Goal: Find specific page/section: Find specific page/section

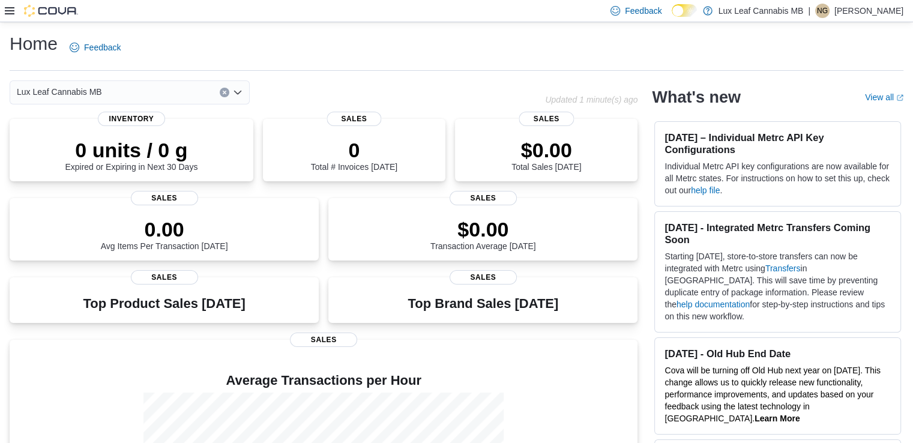
click at [6, 10] on icon at bounding box center [10, 11] width 10 height 10
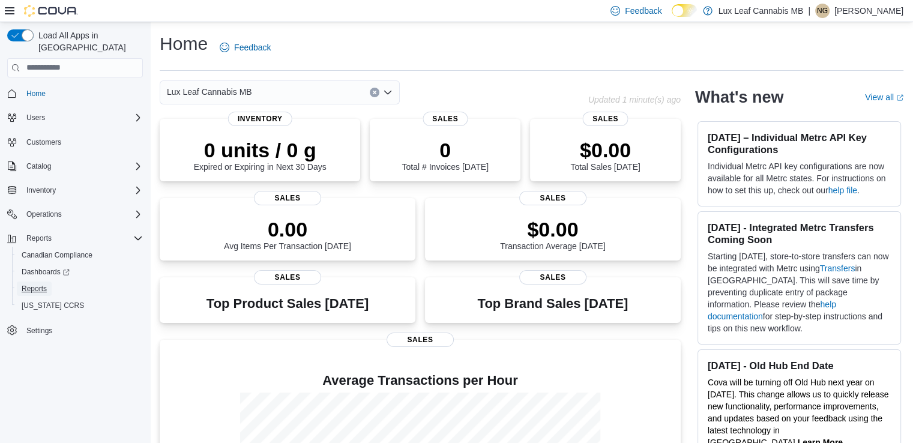
drag, startPoint x: 31, startPoint y: 279, endPoint x: 84, endPoint y: 128, distance: 159.3
click at [30, 284] on span "Reports" at bounding box center [34, 289] width 25 height 10
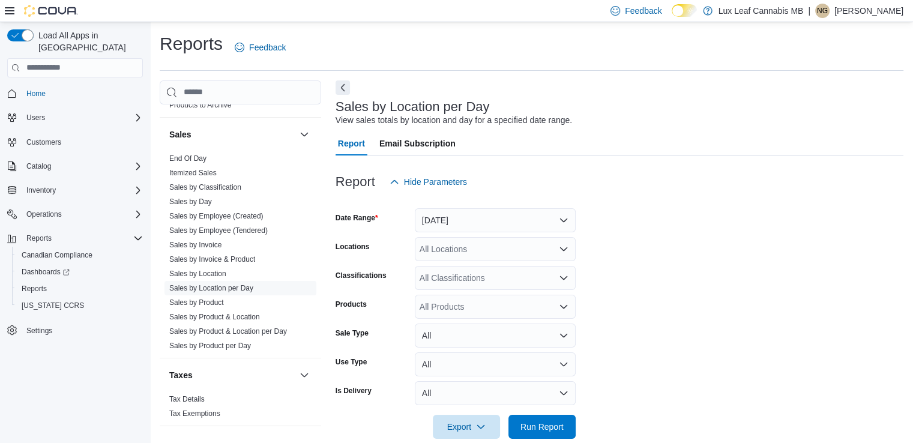
click at [845, 5] on p "Nicole Gorvichuk" at bounding box center [868, 11] width 69 height 14
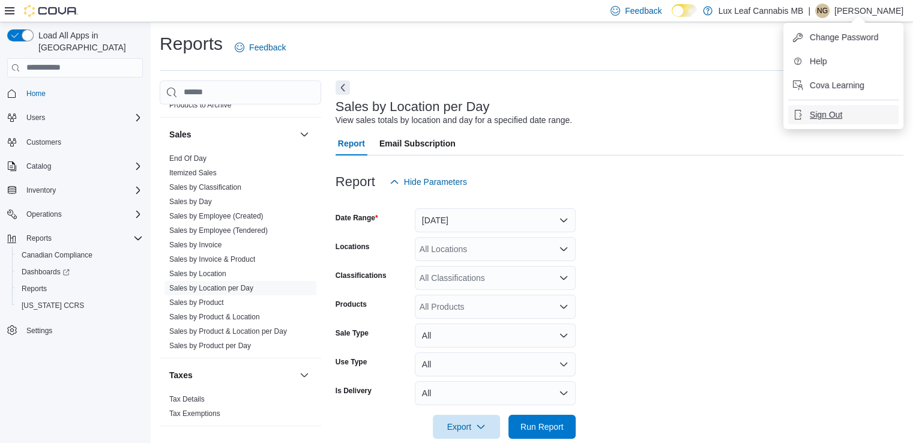
click at [824, 115] on span "Sign Out" at bounding box center [826, 115] width 32 height 12
